Goal: Task Accomplishment & Management: Manage account settings

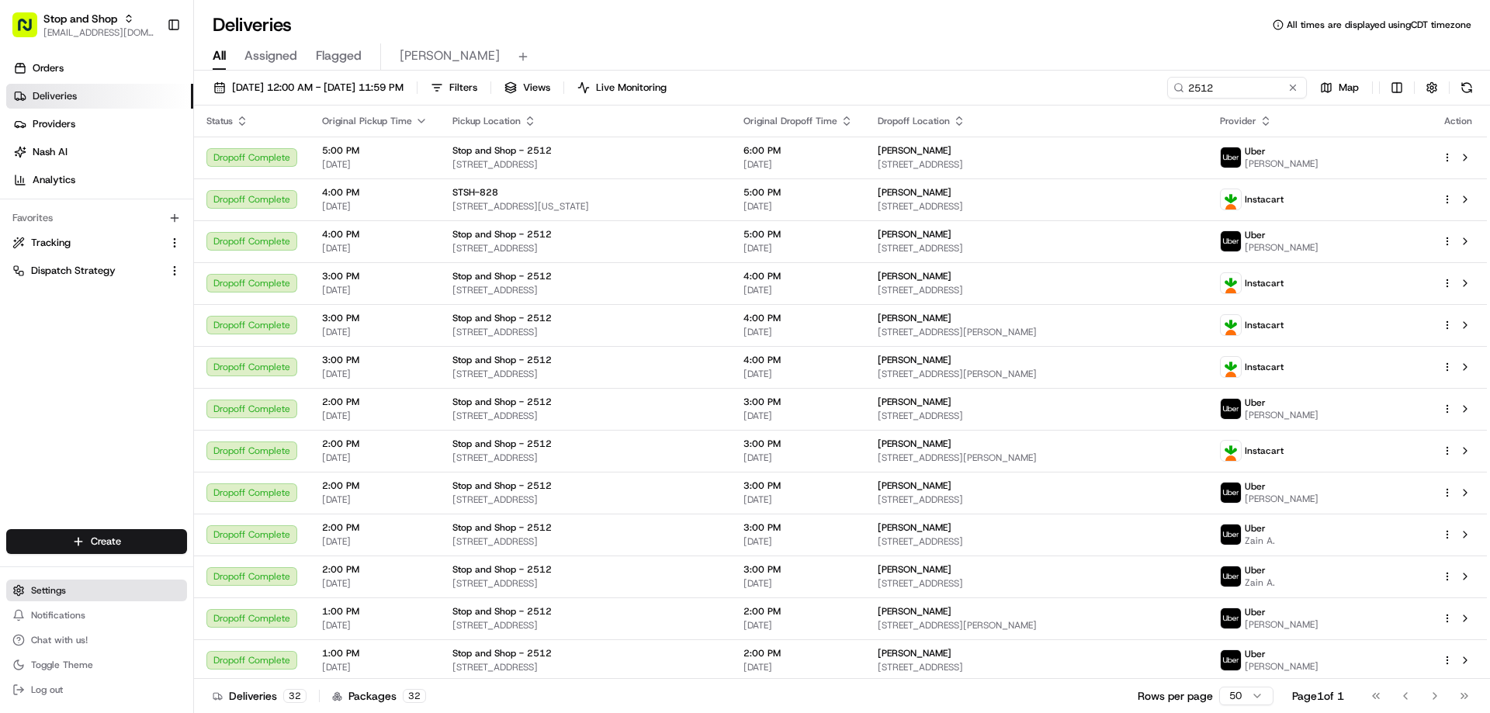
click at [55, 588] on span "Settings" at bounding box center [48, 590] width 35 height 12
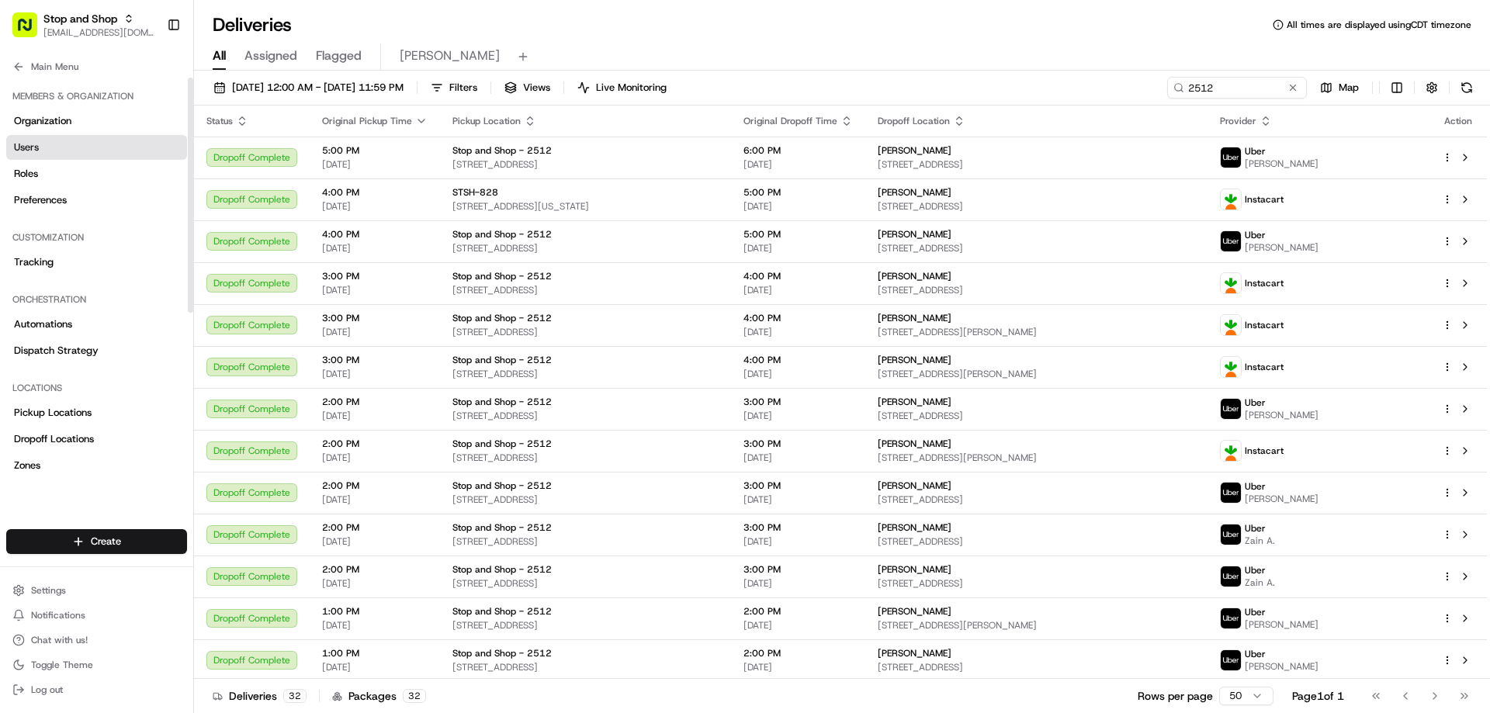
click at [28, 156] on link "Users" at bounding box center [96, 147] width 181 height 25
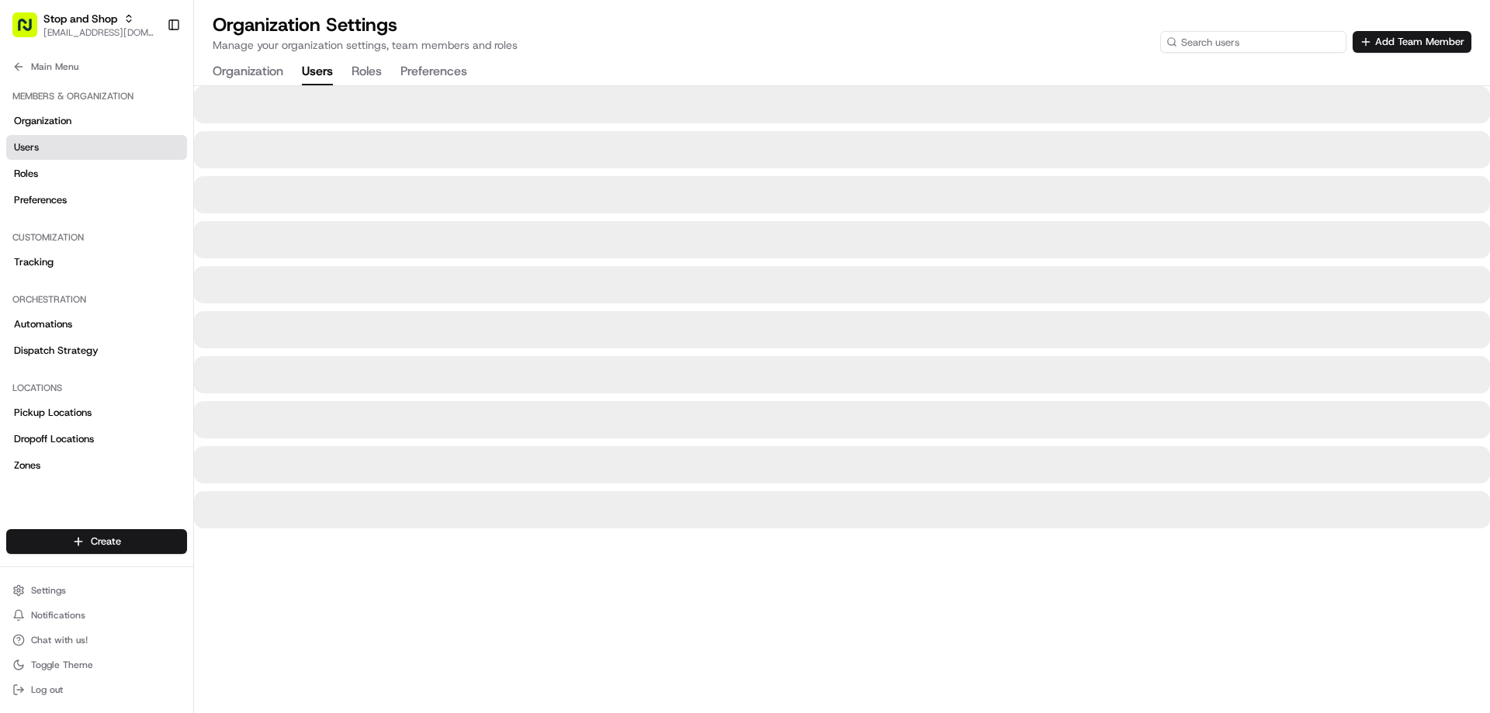
click at [1260, 43] on input at bounding box center [1253, 42] width 186 height 22
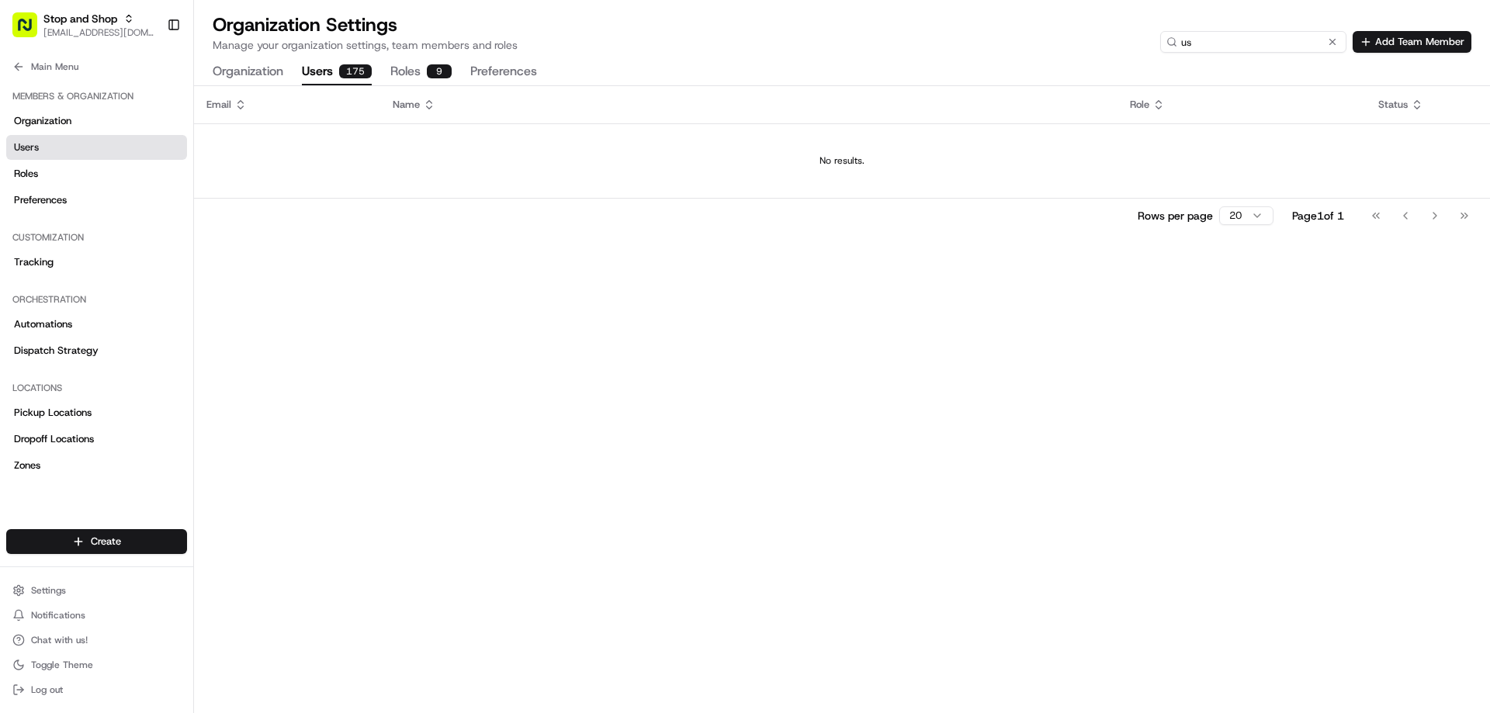
type input "u"
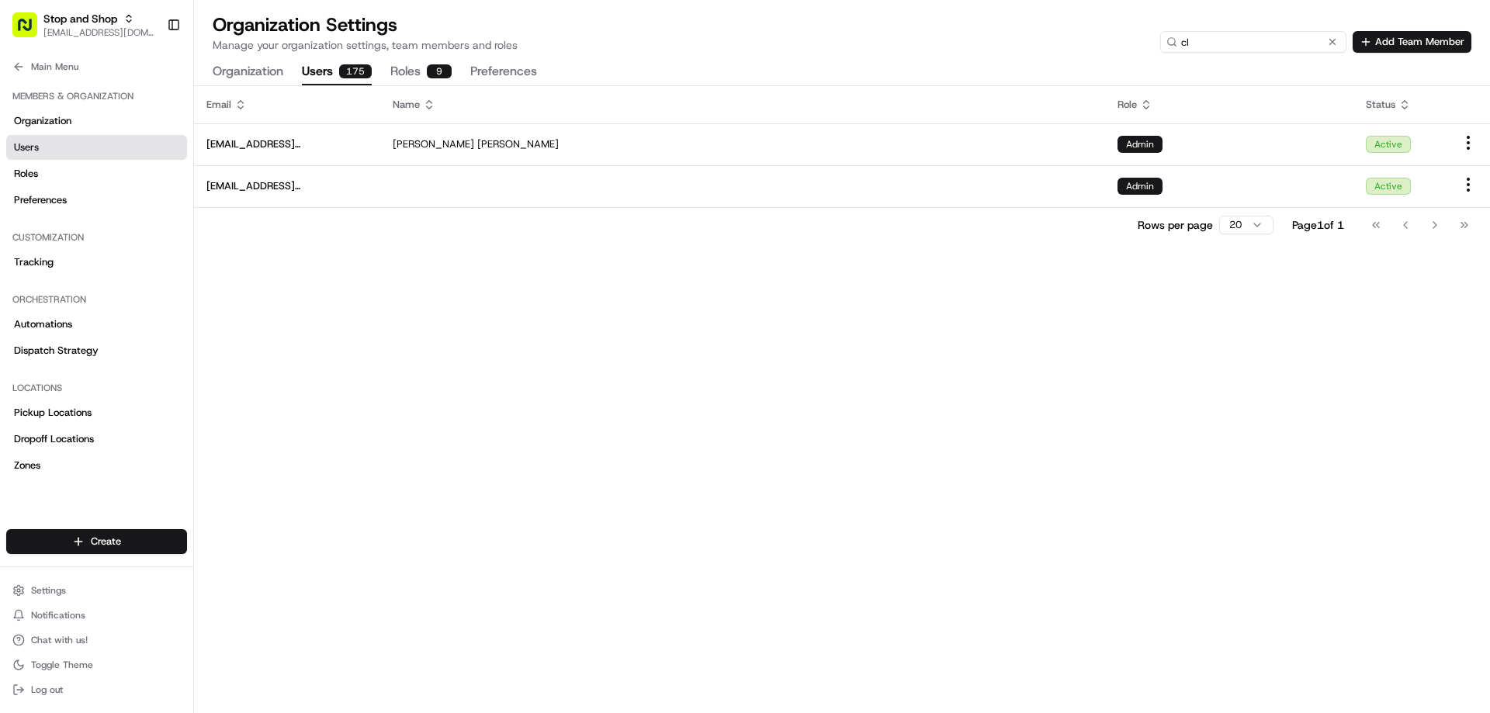
type input "c"
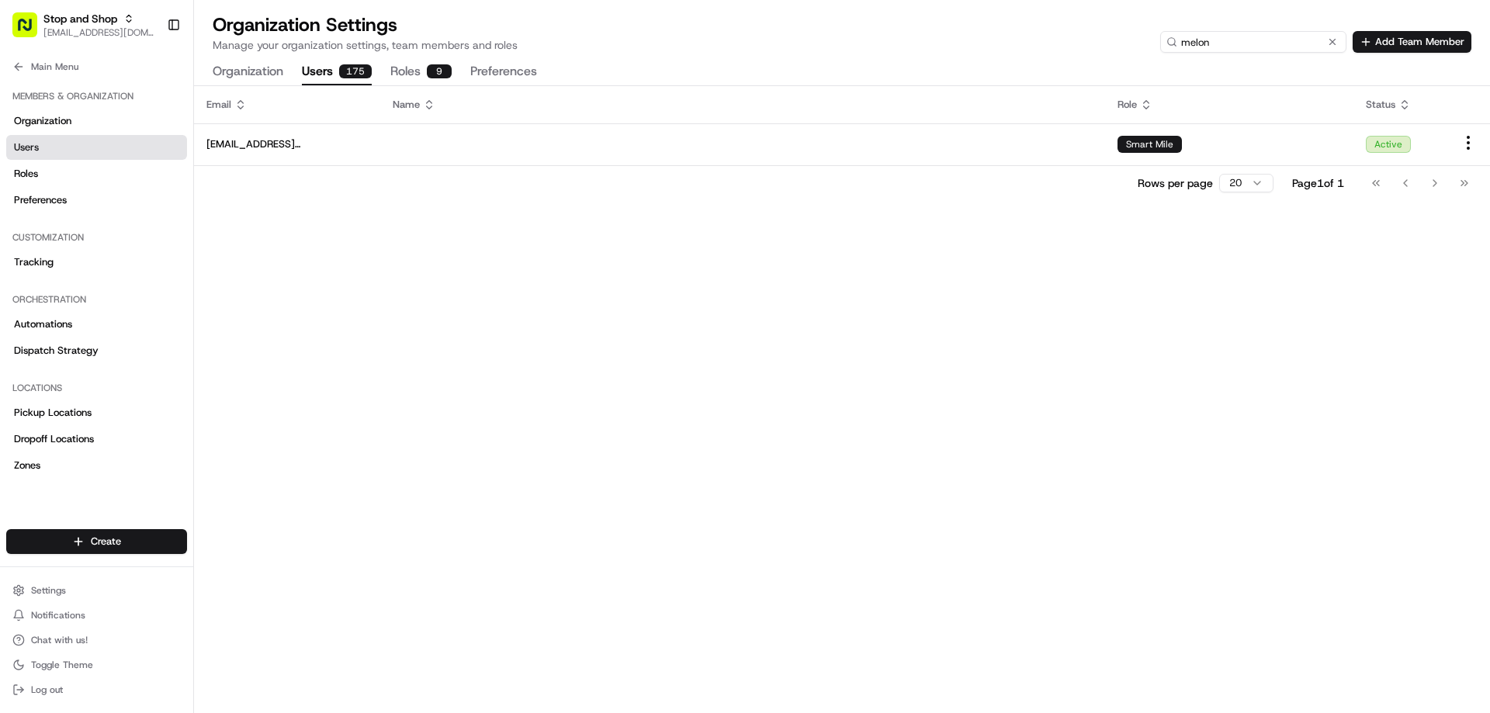
type input "melon"
